Goal: Task Accomplishment & Management: Manage account settings

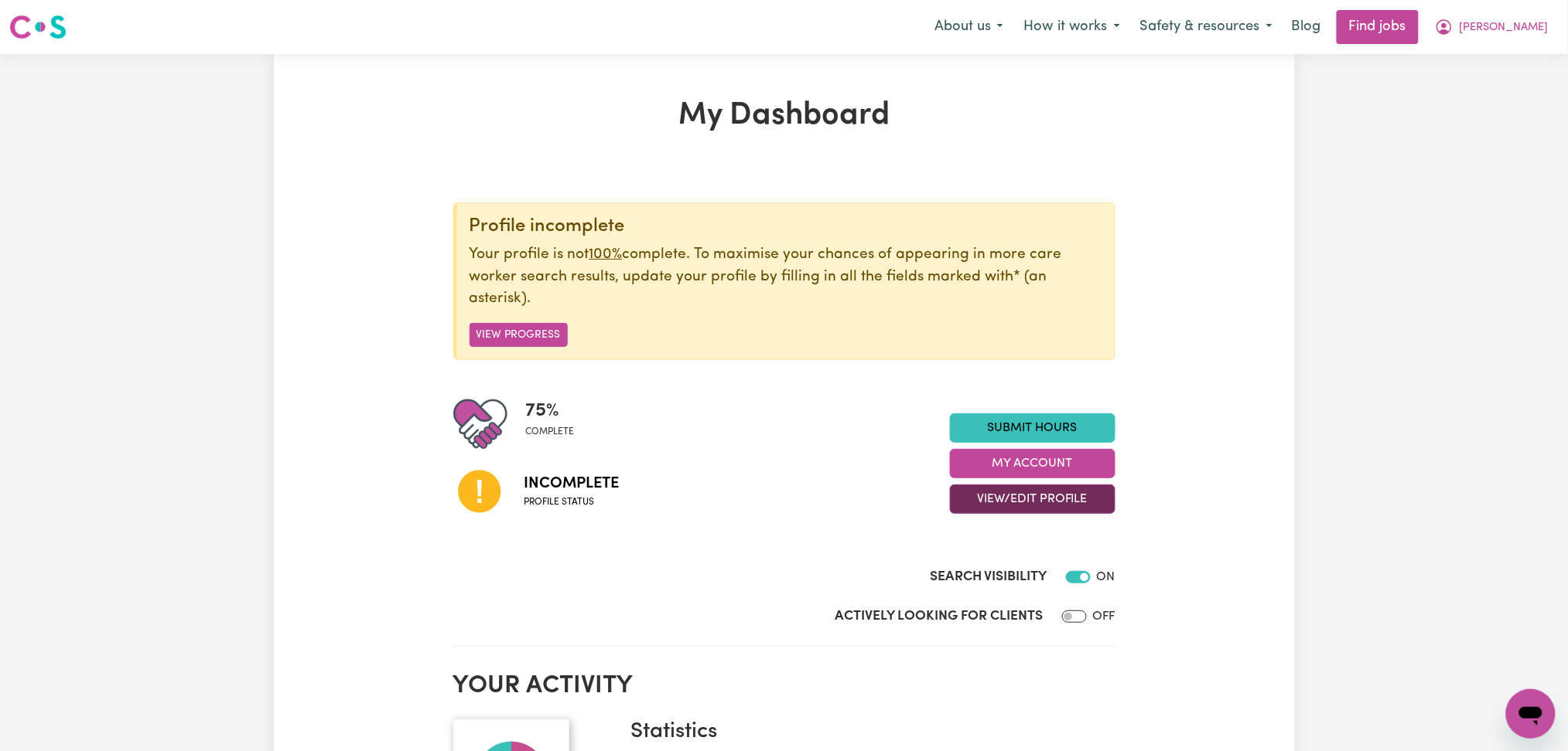
click at [1019, 511] on button "View/Edit Profile" at bounding box center [1032, 499] width 165 height 30
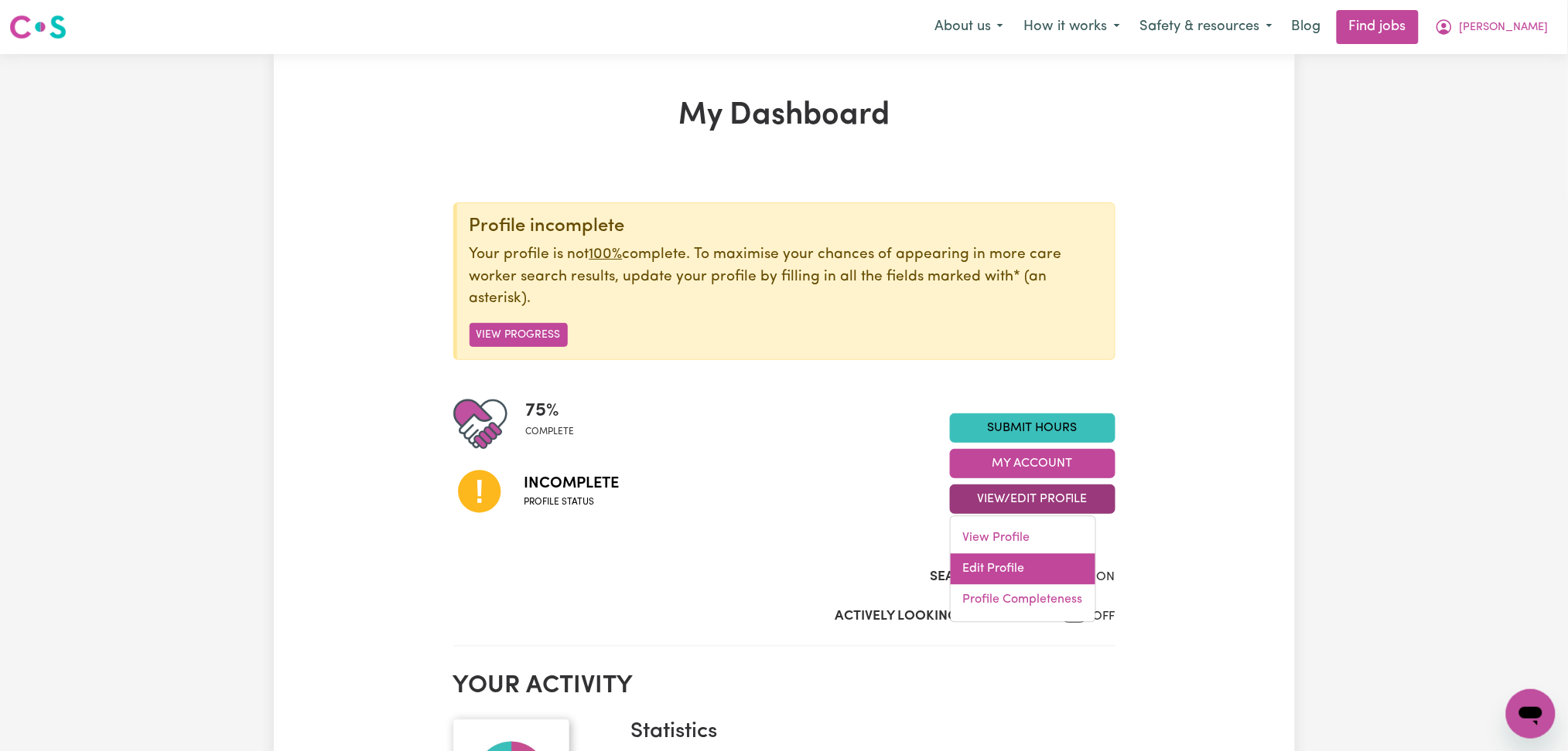
click at [1014, 571] on link "Edit Profile" at bounding box center [1022, 569] width 145 height 31
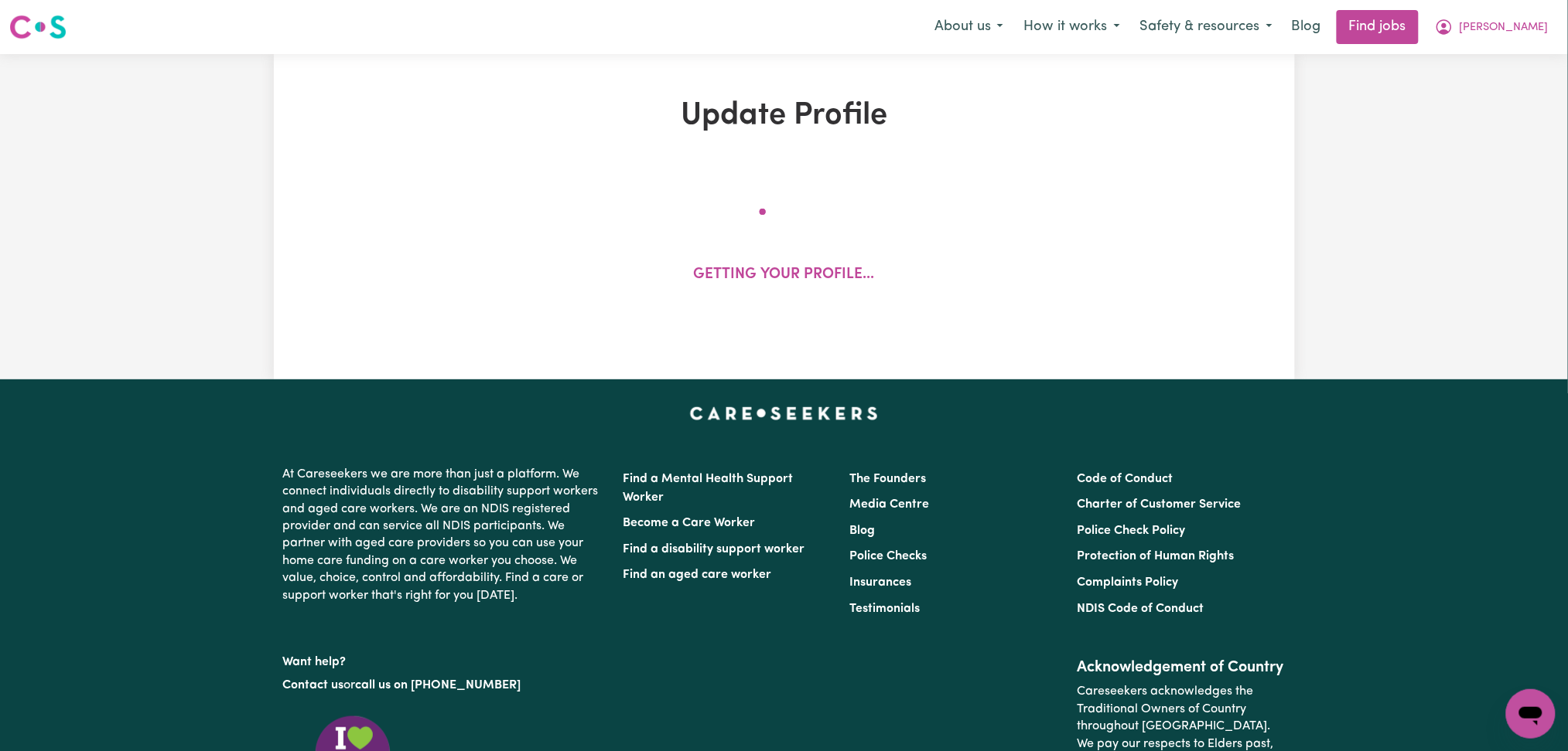
select select "[DEMOGRAPHIC_DATA]"
select select "[DEMOGRAPHIC_DATA] Work Visa"
select select "Studying a healthcare related degree or qualification"
select select "60"
select select "90"
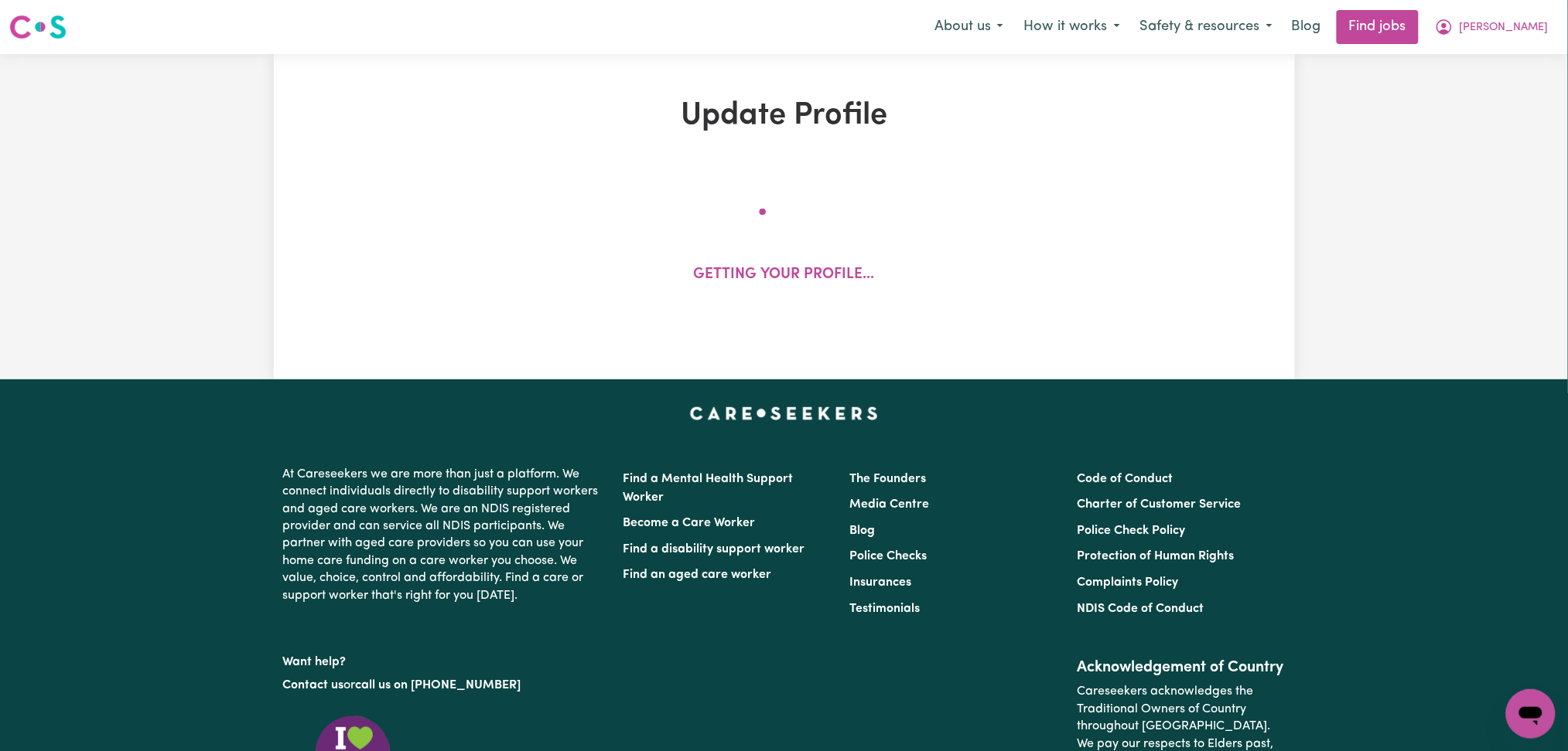
select select "100"
select select "120"
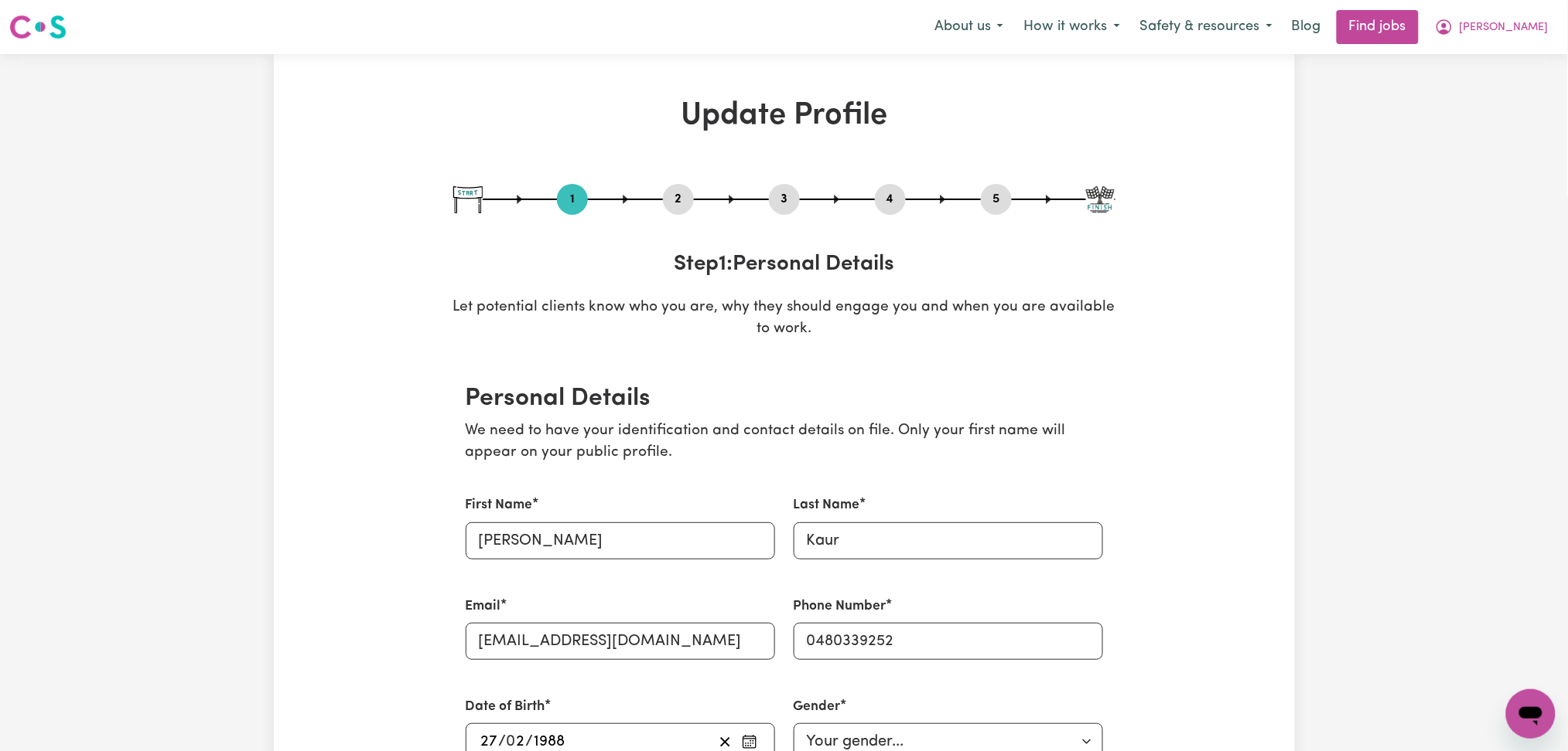
click at [685, 193] on button "2" at bounding box center [678, 199] width 31 height 20
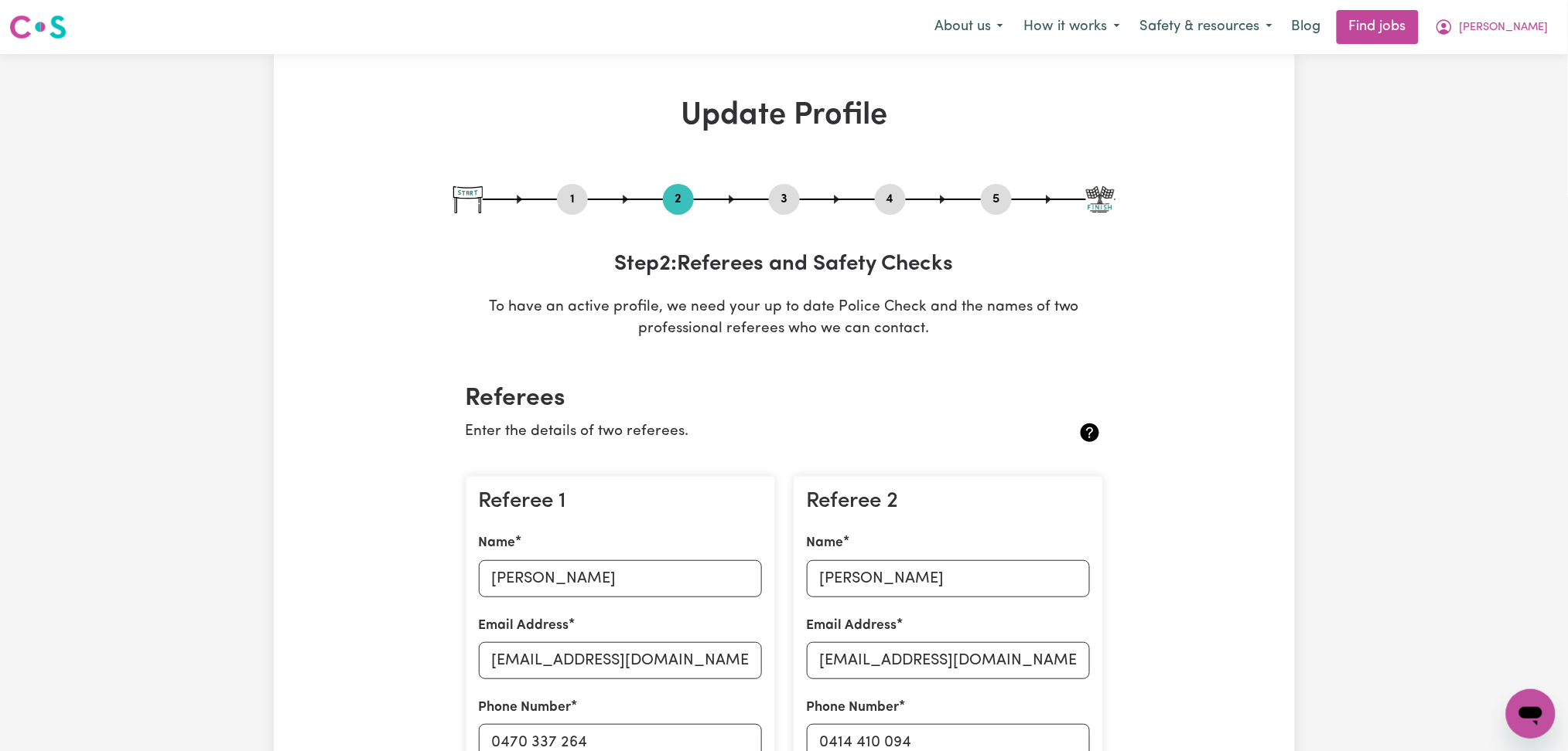
click at [999, 203] on button "5" at bounding box center [996, 199] width 31 height 20
select select "I am providing services by being employed by an organisation"
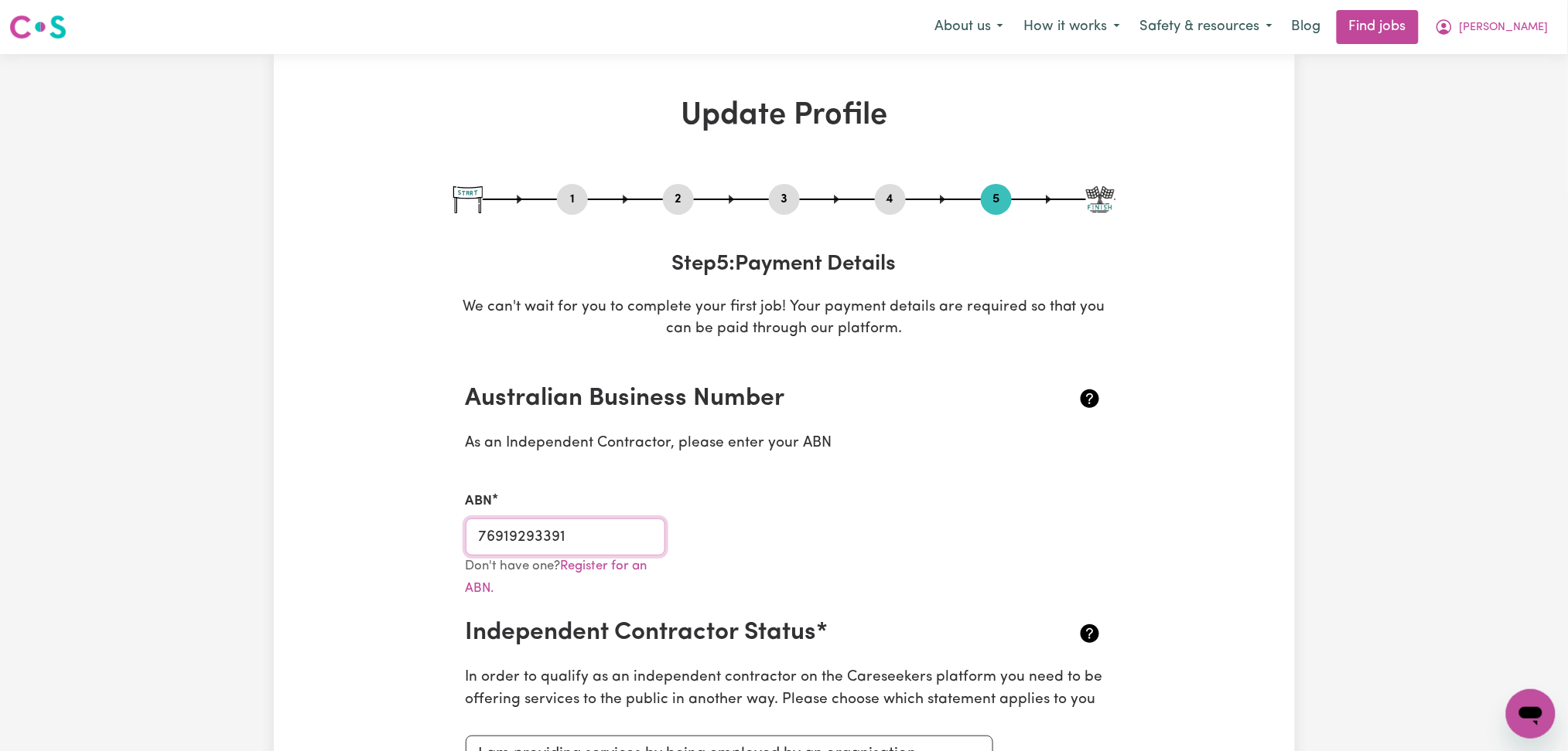
click at [609, 528] on input "76919293391" at bounding box center [565, 537] width 200 height 37
click at [1543, 34] on span "[PERSON_NAME]" at bounding box center [1504, 28] width 89 height 17
click at [1506, 99] on link "My Dashboard" at bounding box center [1497, 89] width 122 height 30
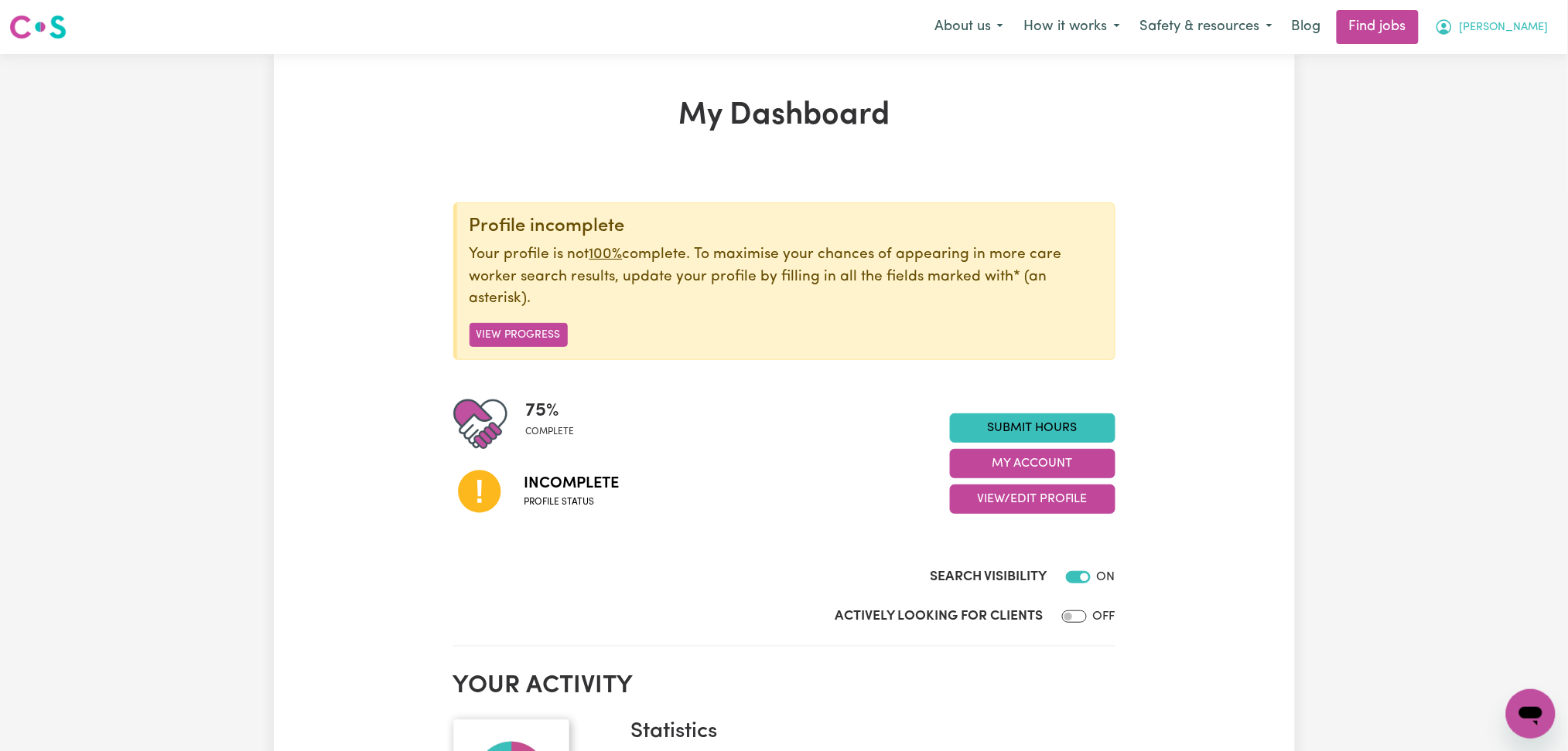
click at [1520, 31] on span "[PERSON_NAME]" at bounding box center [1504, 28] width 89 height 17
click at [1509, 111] on link "Logout" at bounding box center [1497, 118] width 122 height 30
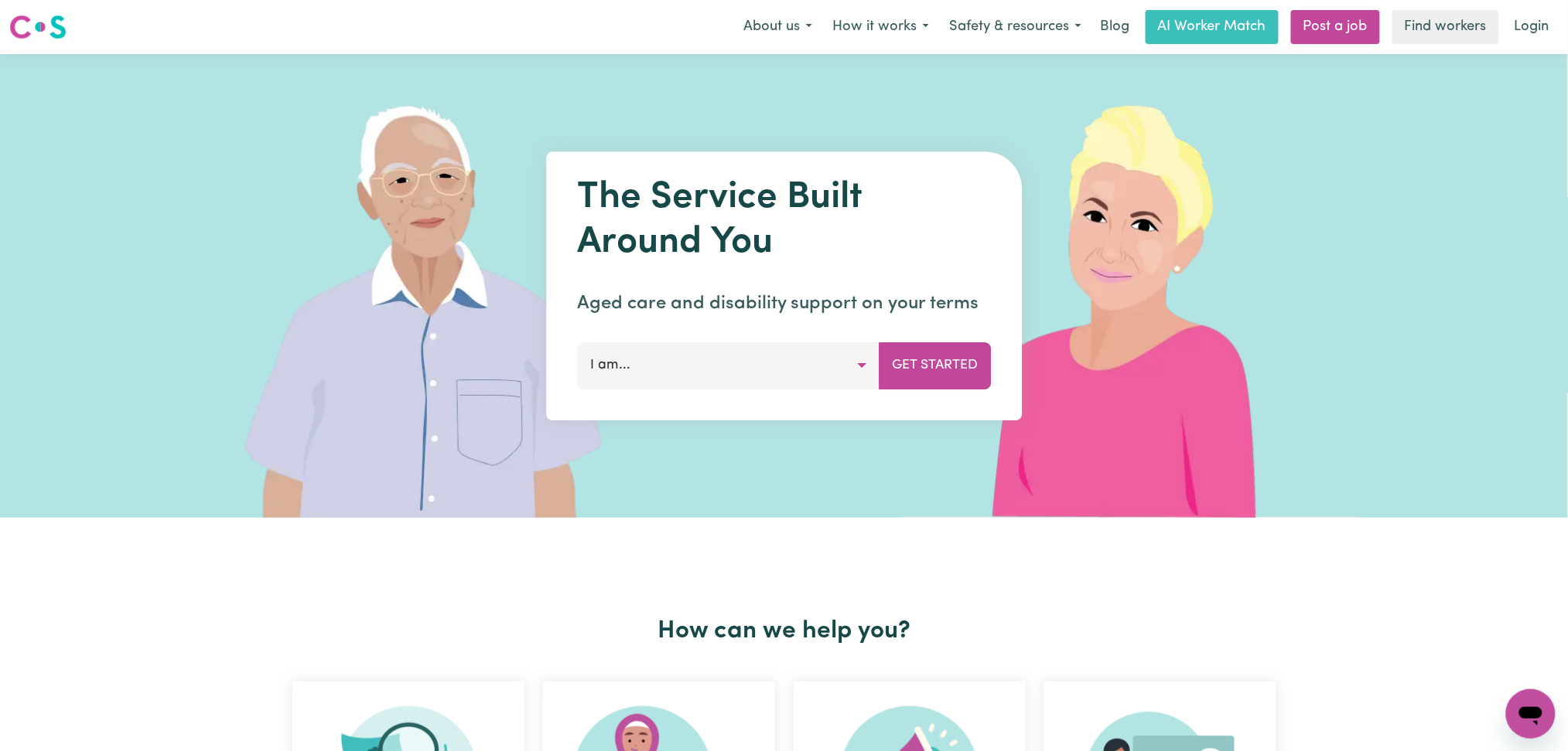
click at [1531, 23] on link "Login" at bounding box center [1532, 27] width 53 height 34
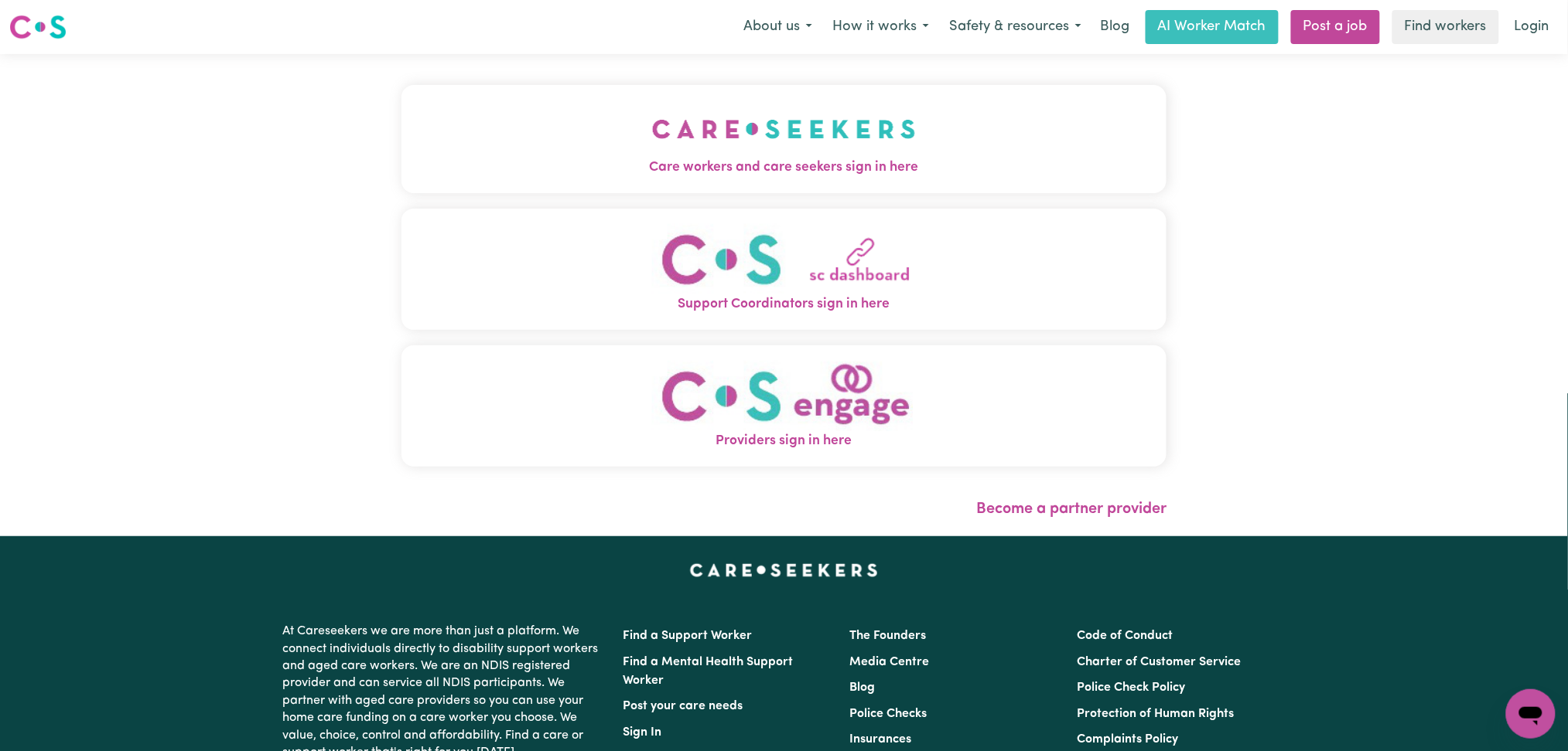
click at [652, 116] on img "Care workers and care seekers sign in here" at bounding box center [784, 129] width 264 height 57
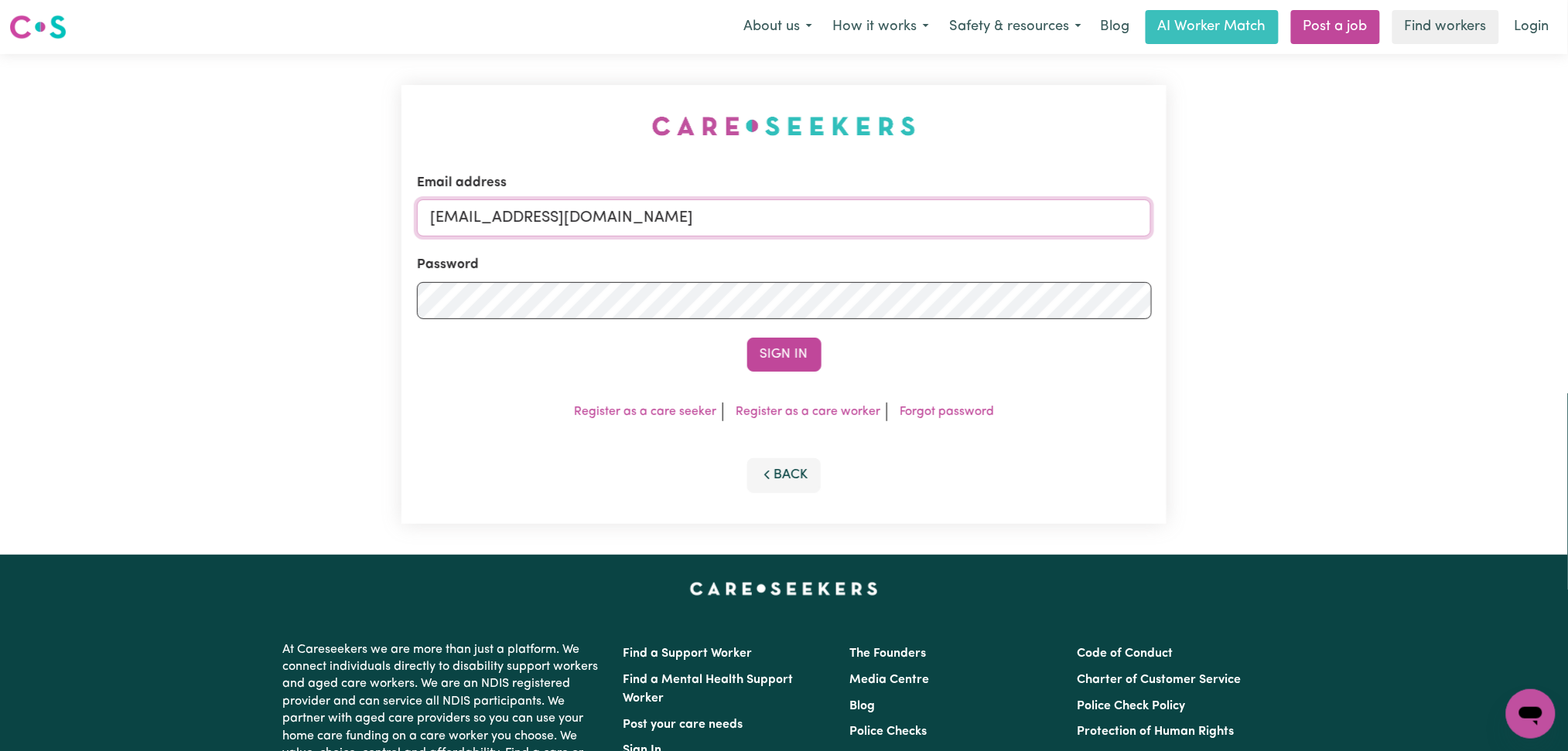
drag, startPoint x: 676, startPoint y: 213, endPoint x: 665, endPoint y: 219, distance: 12.5
click at [676, 213] on input "[EMAIL_ADDRESS][DOMAIN_NAME]" at bounding box center [784, 219] width 735 height 37
drag, startPoint x: 508, startPoint y: 215, endPoint x: 853, endPoint y: 250, distance: 346.8
click at [856, 249] on form "Email address Superuser~[EMAIL_ADDRESS][DOMAIN_NAME] Password Sign In" at bounding box center [784, 273] width 735 height 199
type input "Superuser~[EMAIL_ADDRESS][DOMAIN_NAME]"
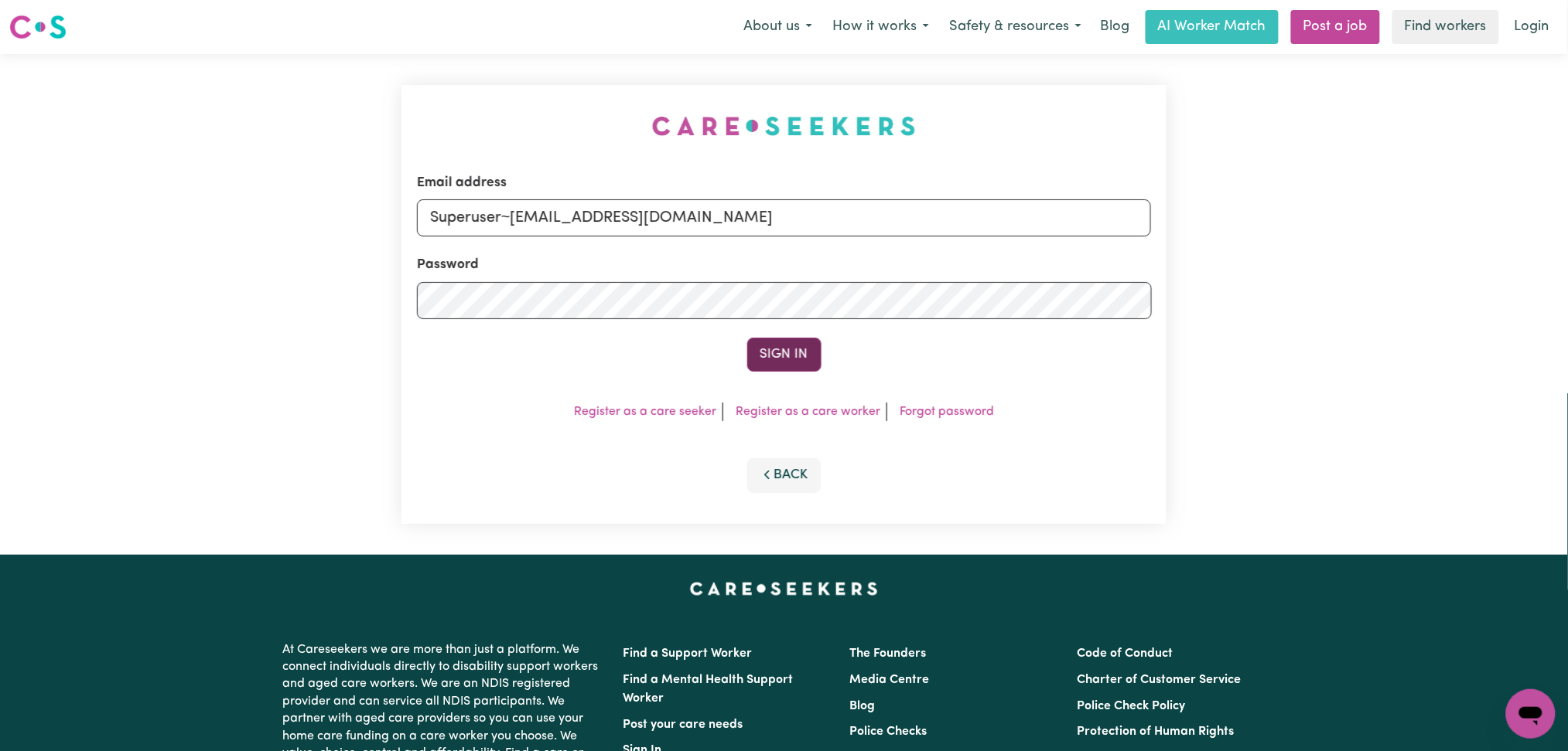
click at [774, 351] on button "Sign In" at bounding box center [784, 354] width 74 height 34
